Goal: Task Accomplishment & Management: Use online tool/utility

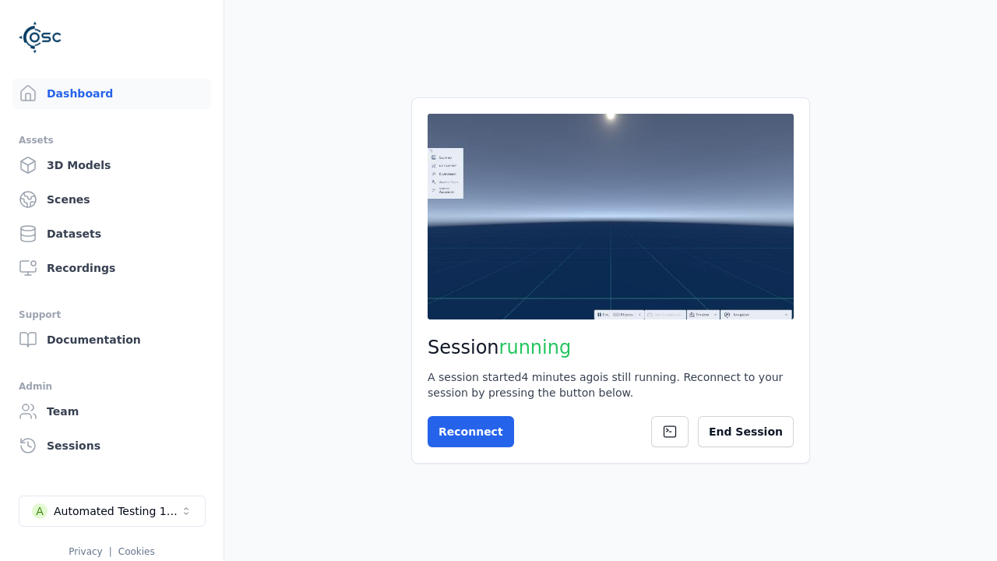
drag, startPoint x: 352, startPoint y: 257, endPoint x: 227, endPoint y: 104, distance: 198.1
click at [748, 434] on button "End Session" at bounding box center [746, 431] width 96 height 31
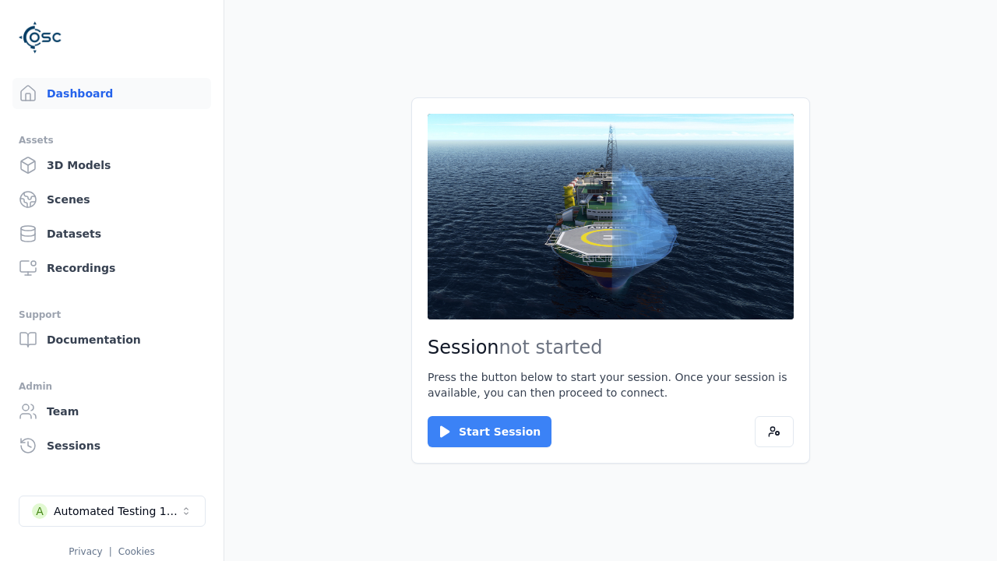
click at [480, 431] on button "Start Session" at bounding box center [489, 431] width 124 height 31
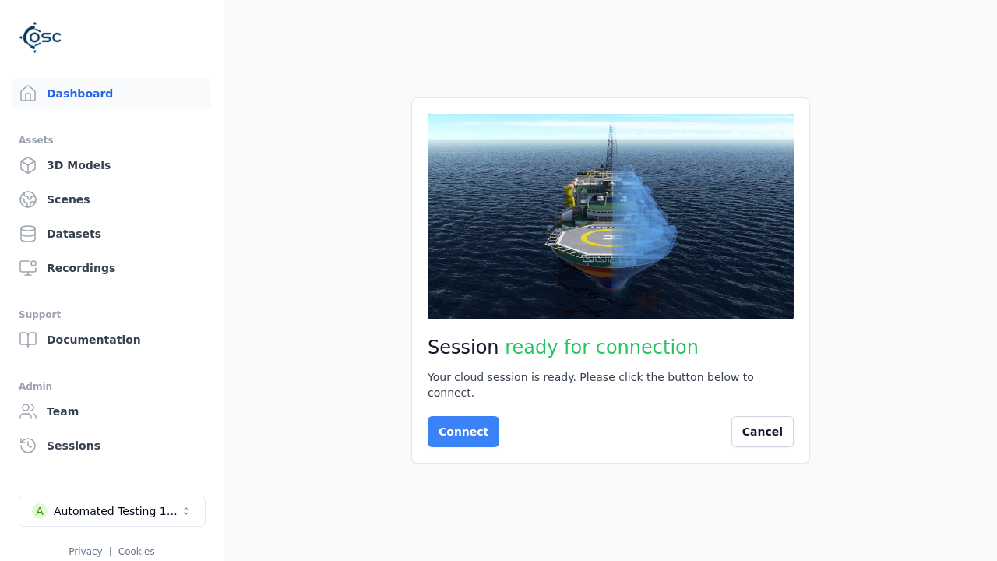
click at [459, 424] on button "Connect" at bounding box center [463, 431] width 72 height 31
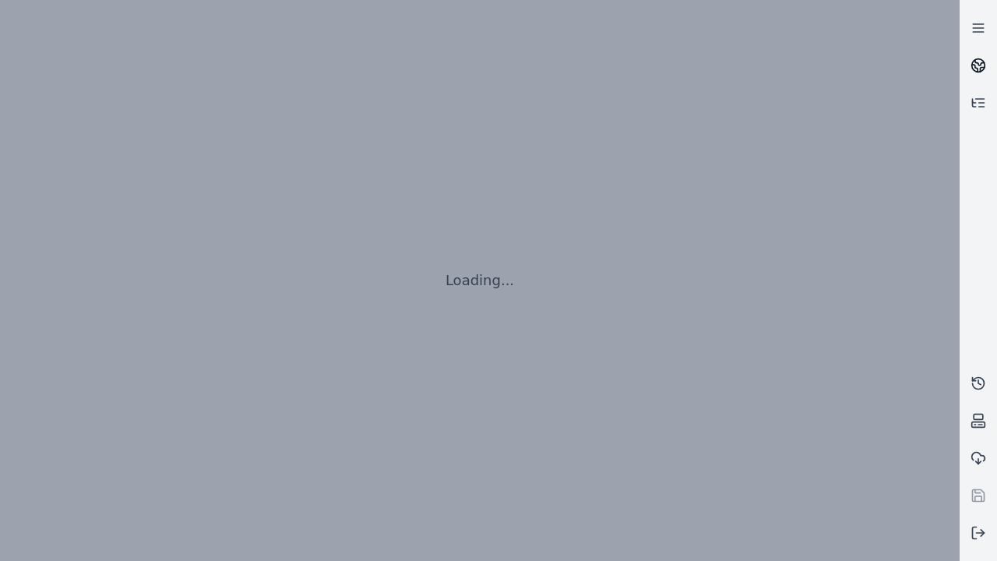
click at [978, 65] on icon at bounding box center [979, 62] width 9 height 5
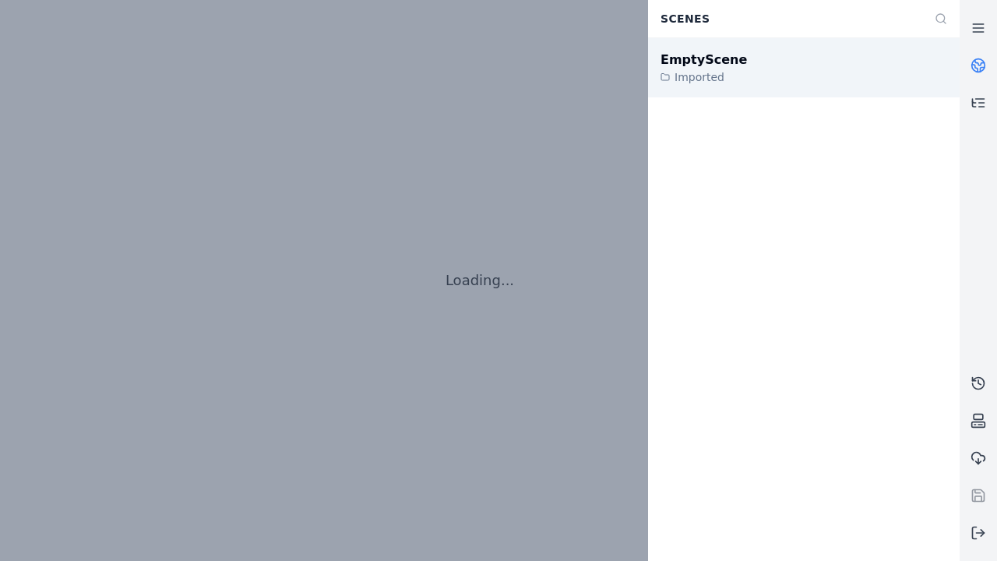
click at [694, 59] on div "EmptyScene" at bounding box center [703, 60] width 86 height 19
